Goal: Find specific page/section: Find specific page/section

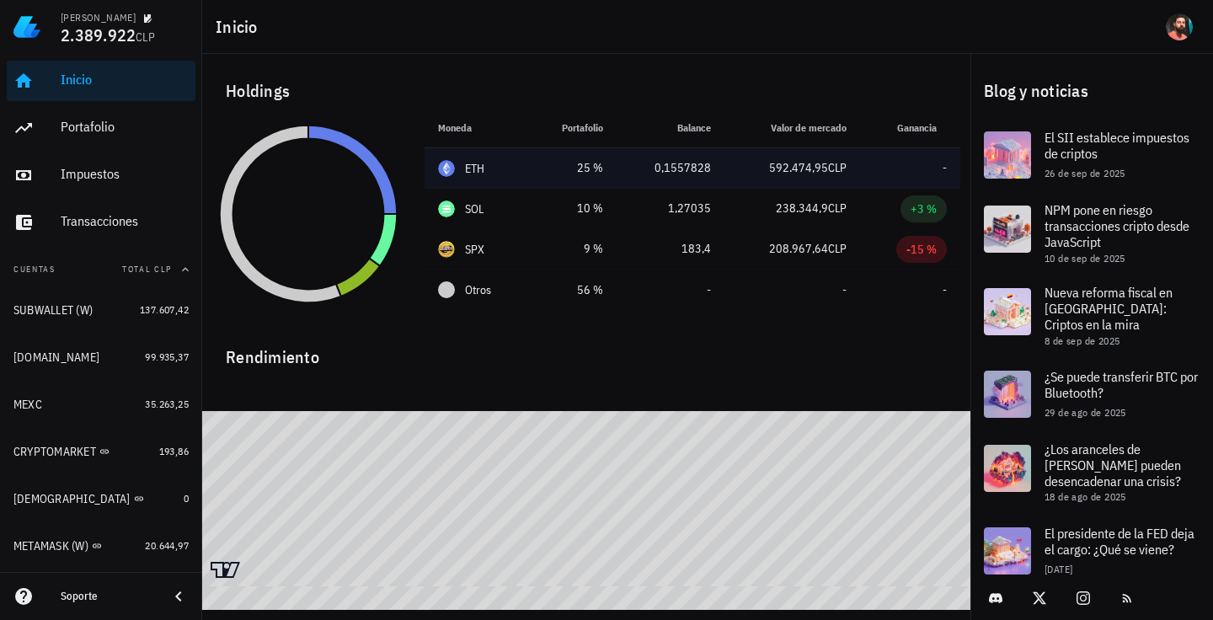
click at [898, 162] on td "-" at bounding box center [910, 168] width 100 height 40
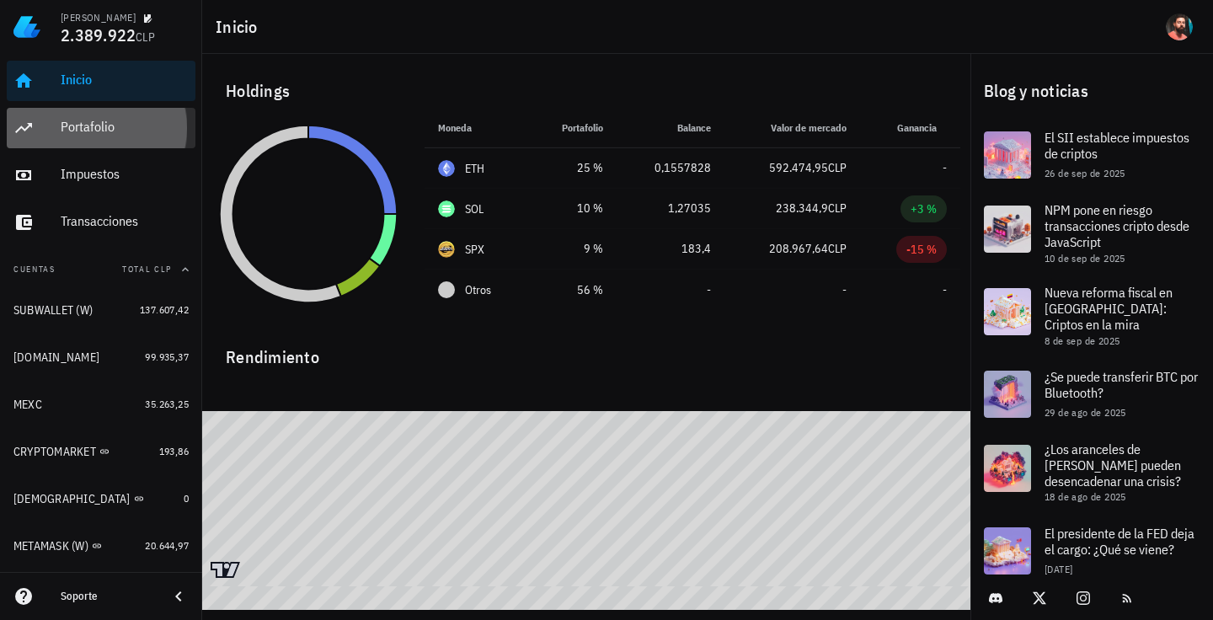
click at [92, 110] on div "Portafolio" at bounding box center [125, 128] width 128 height 38
